Goal: Information Seeking & Learning: Learn about a topic

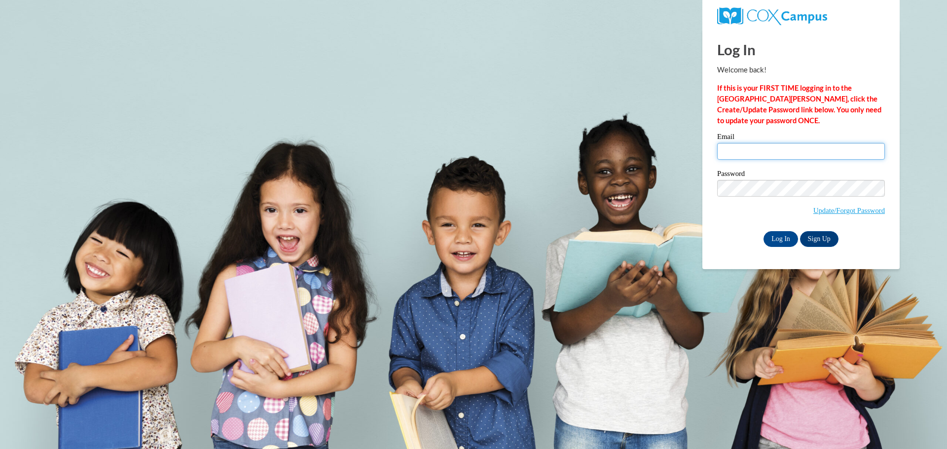
click at [748, 157] on input "Email" at bounding box center [801, 151] width 168 height 17
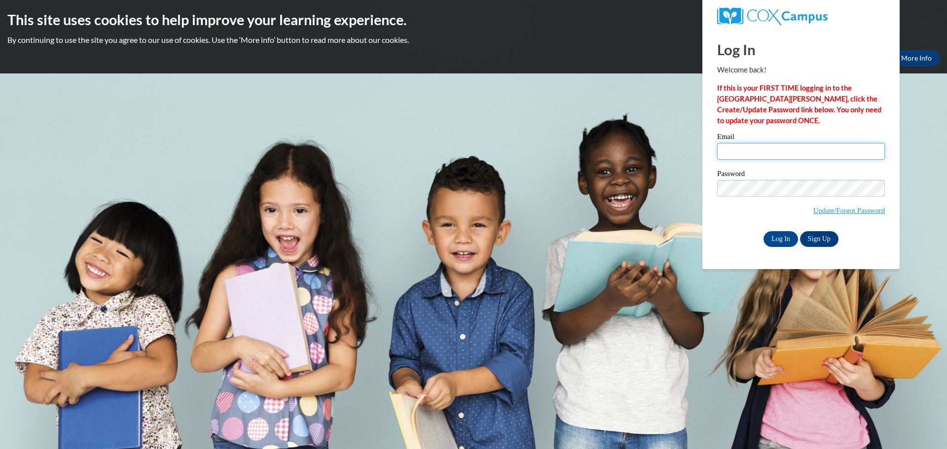
type input "matzekb@prescott.k12.wi.us"
click at [778, 241] on input "Log In" at bounding box center [780, 239] width 35 height 16
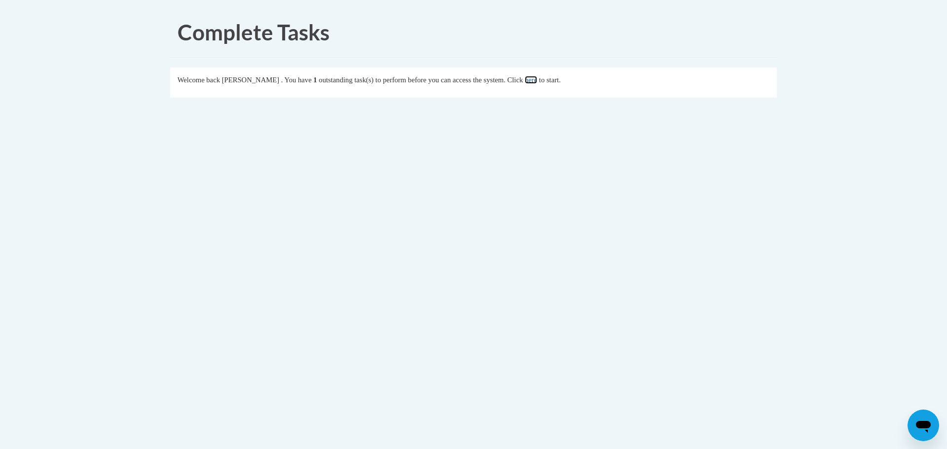
click at [537, 82] on link "here" at bounding box center [531, 80] width 12 height 8
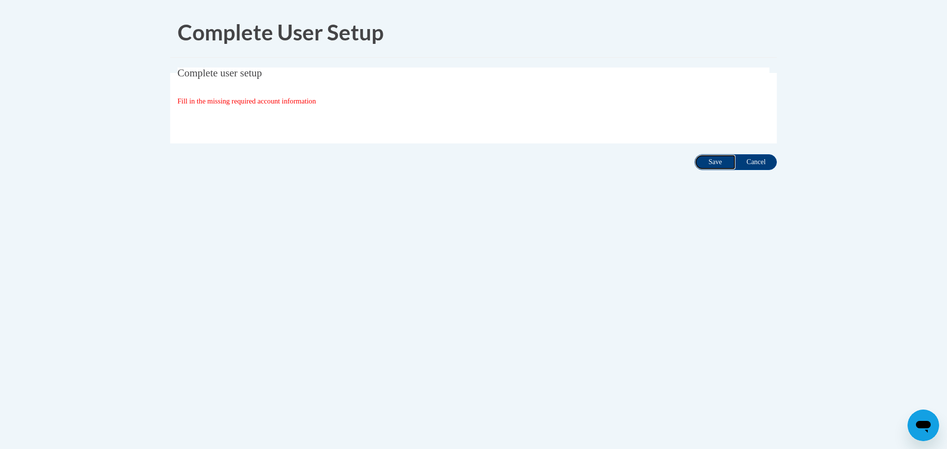
click at [713, 163] on input "Save" at bounding box center [714, 162] width 41 height 16
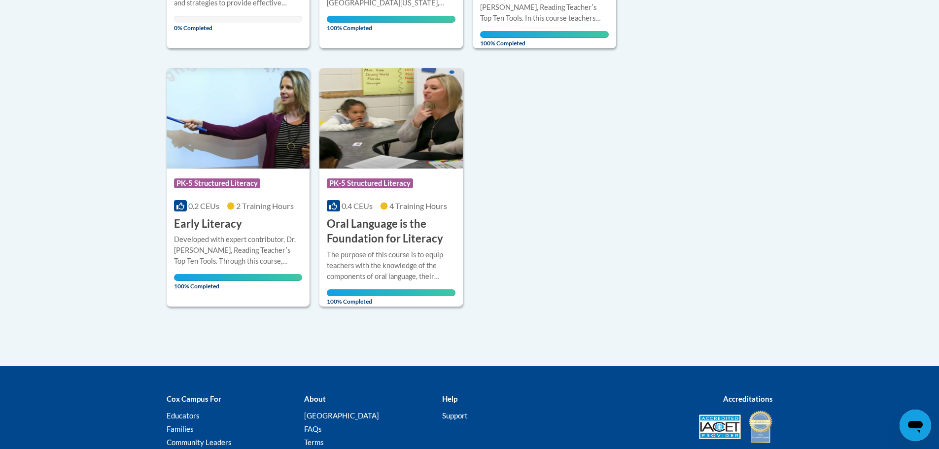
scroll to position [247, 0]
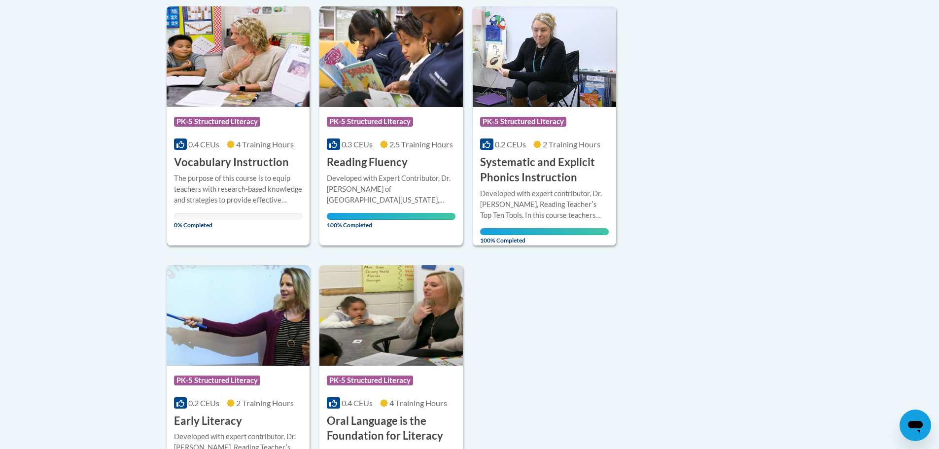
click at [252, 128] on span "PK-5 Structured Literacy" at bounding box center [218, 123] width 89 height 12
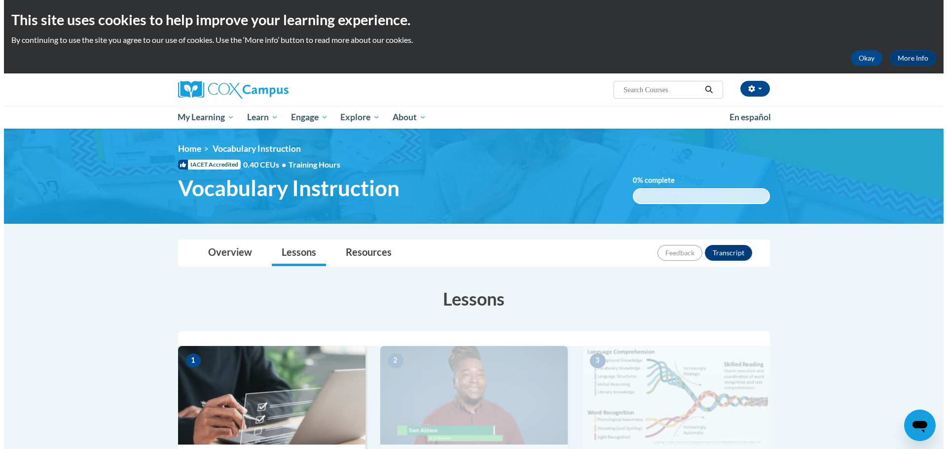
scroll to position [296, 0]
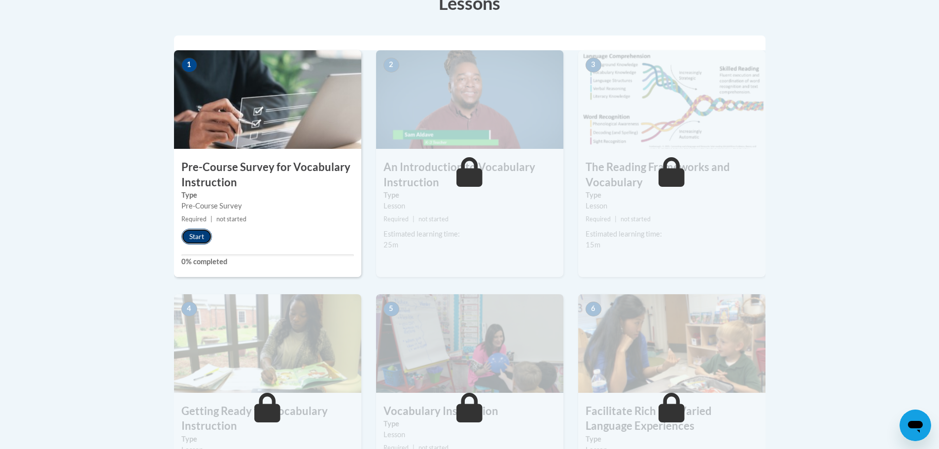
click at [198, 234] on button "Start" at bounding box center [196, 237] width 31 height 16
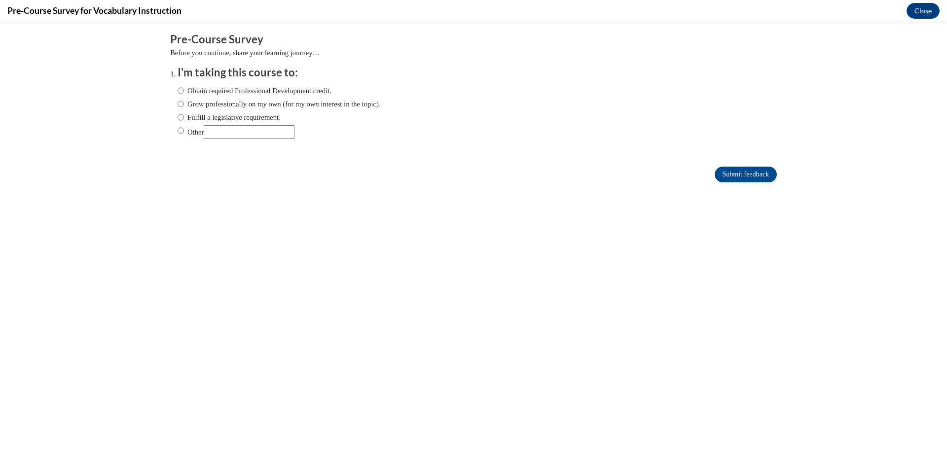
scroll to position [0, 0]
click at [170, 116] on ol "I'm taking this course to: Obtain required Professional Development credit. Gro…" at bounding box center [473, 109] width 606 height 89
click at [177, 116] on input "Fulfill a legislative requirement." at bounding box center [180, 117] width 6 height 11
radio input "true"
click at [717, 169] on input "Submit feedback" at bounding box center [745, 175] width 62 height 16
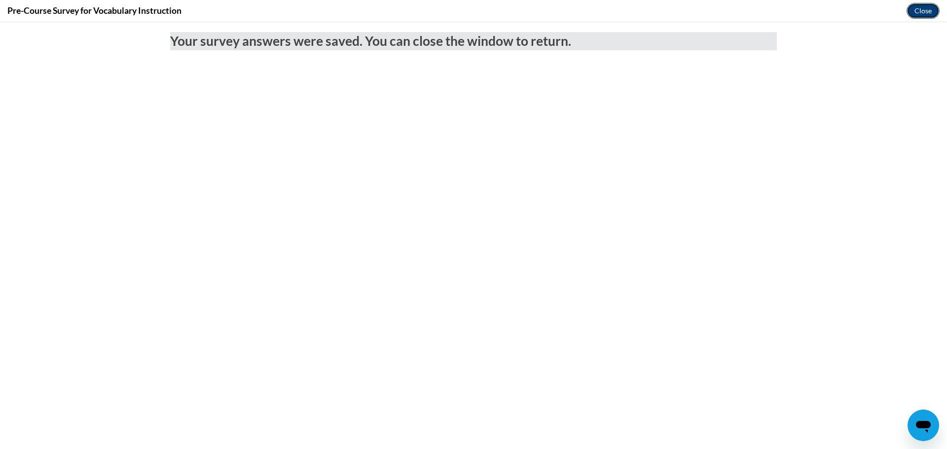
click at [928, 9] on button "Close" at bounding box center [922, 11] width 33 height 16
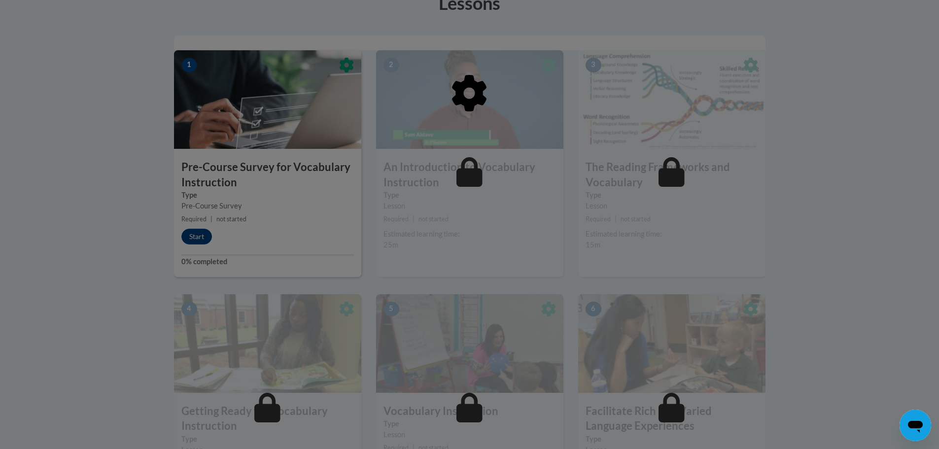
click at [201, 233] on div at bounding box center [470, 143] width 592 height 187
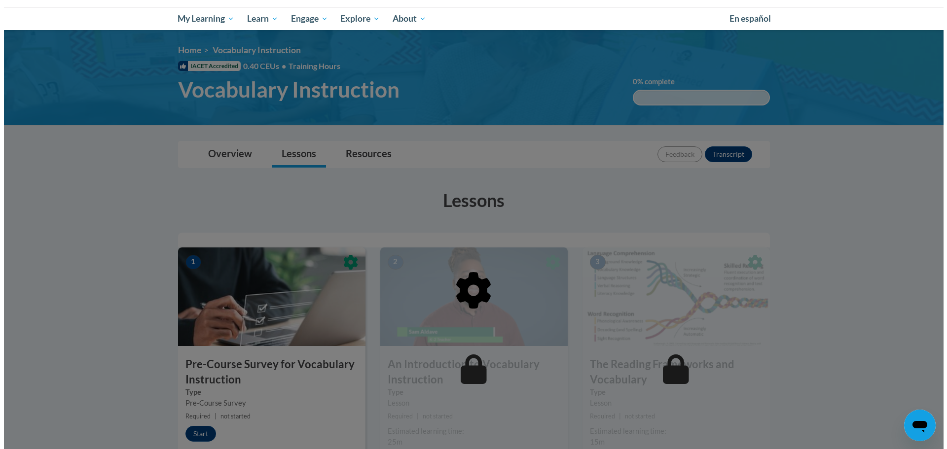
scroll to position [345, 0]
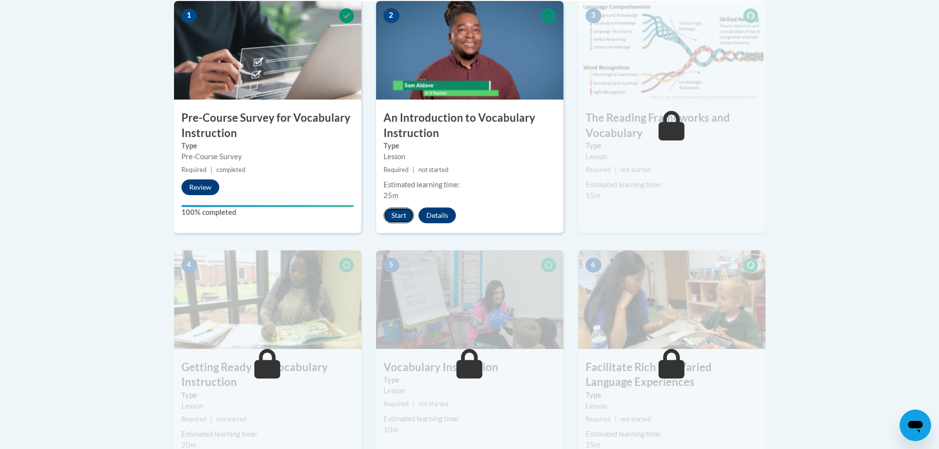
click at [396, 218] on button "Start" at bounding box center [399, 216] width 31 height 16
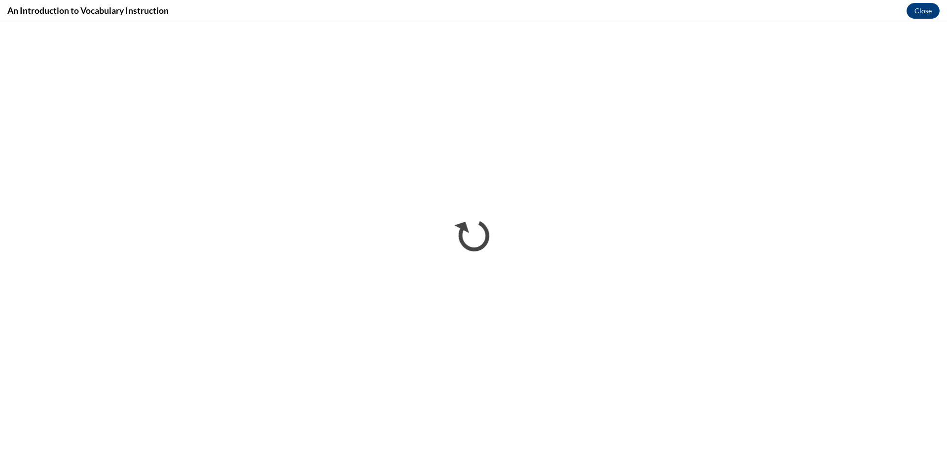
scroll to position [0, 0]
